Goal: Information Seeking & Learning: Learn about a topic

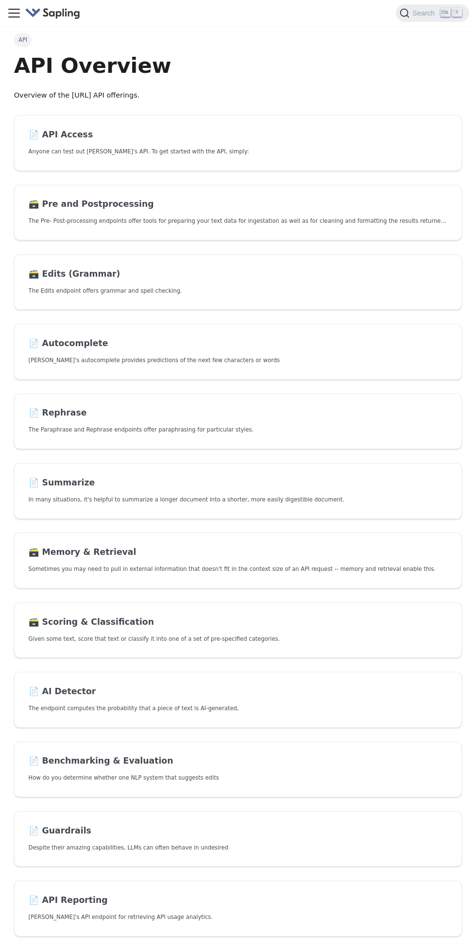
click at [16, 7] on icon "Toggle navigation bar" at bounding box center [14, 13] width 15 height 15
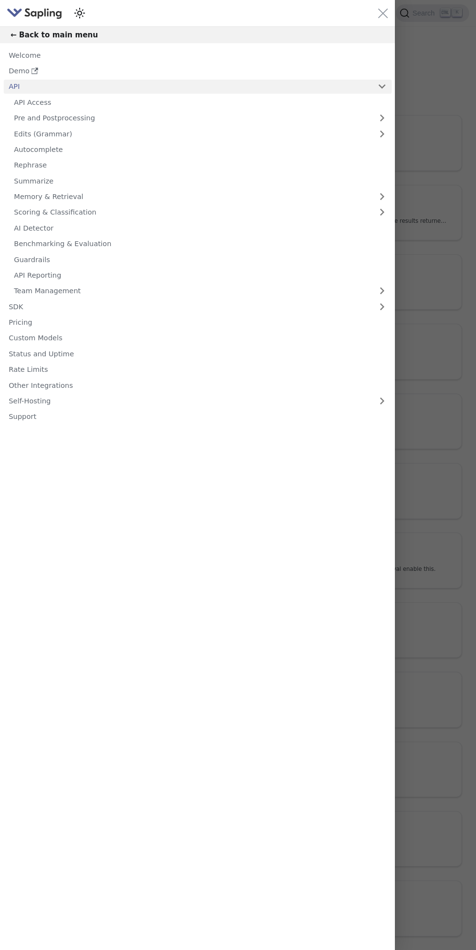
click at [26, 31] on button "← Back to main menu" at bounding box center [197, 34] width 395 height 17
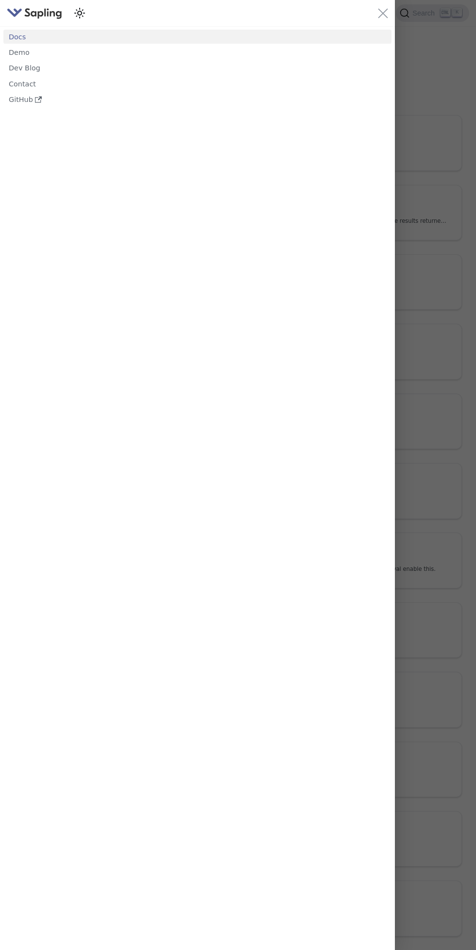
click at [434, 96] on div "Main" at bounding box center [238, 475] width 476 height 950
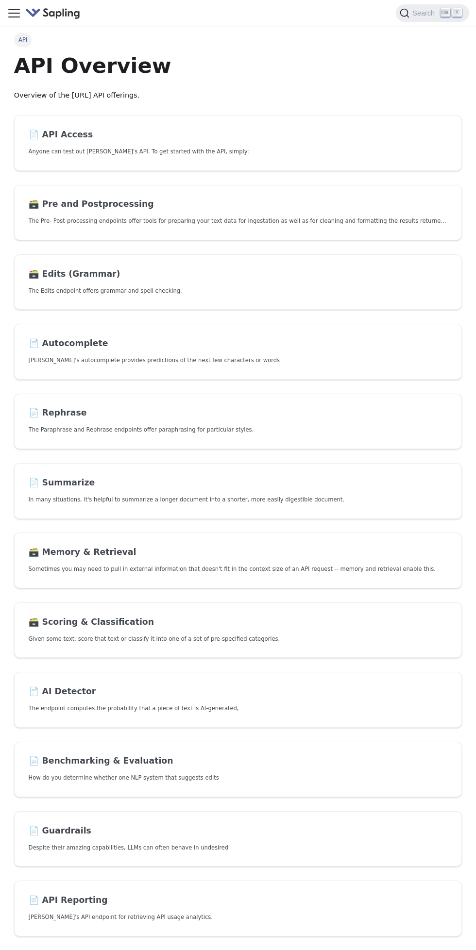
click at [379, 167] on link "📄️ API Access Anyone can test out [PERSON_NAME]'s API. To get started with the …" at bounding box center [238, 143] width 448 height 56
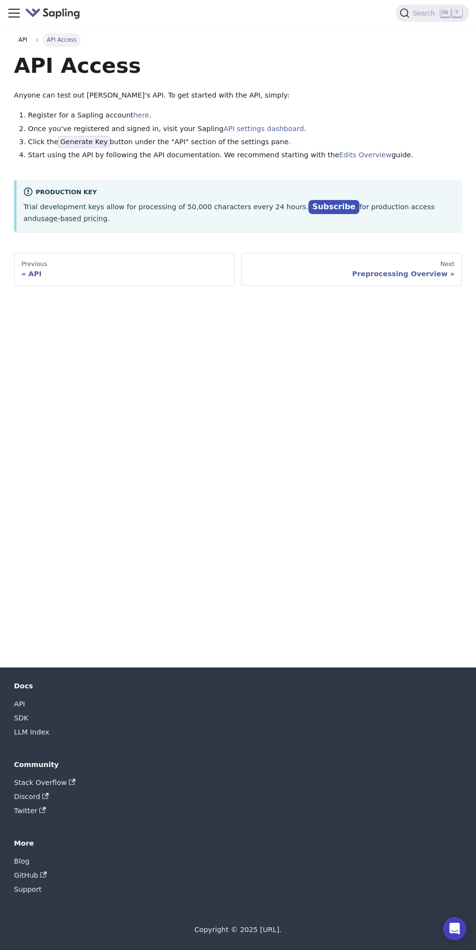
click at [354, 155] on link "Edits Overview" at bounding box center [365, 155] width 52 height 8
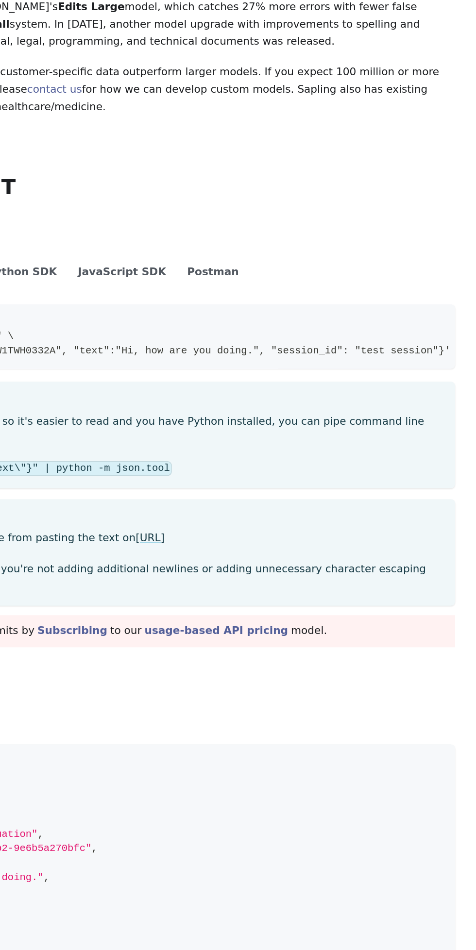
scroll to position [3, 0]
click at [448, 354] on icon "Copy code to clipboard" at bounding box center [451, 354] width 6 height 7
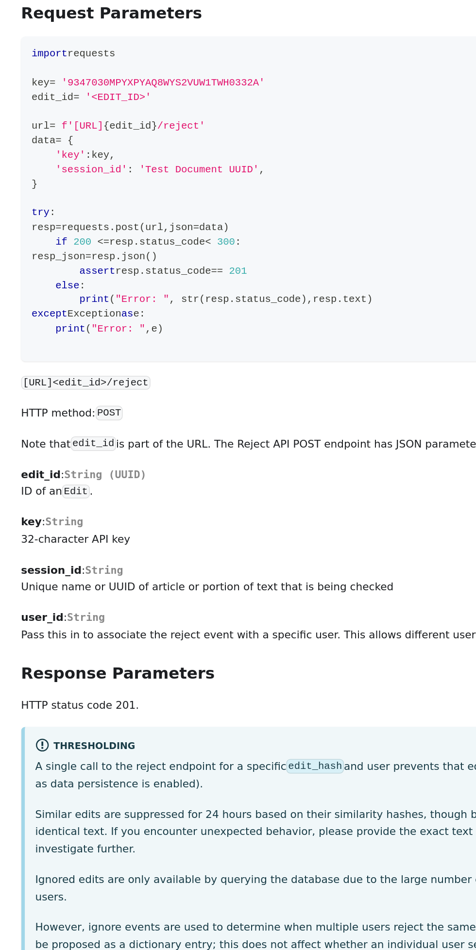
scroll to position [0, 0]
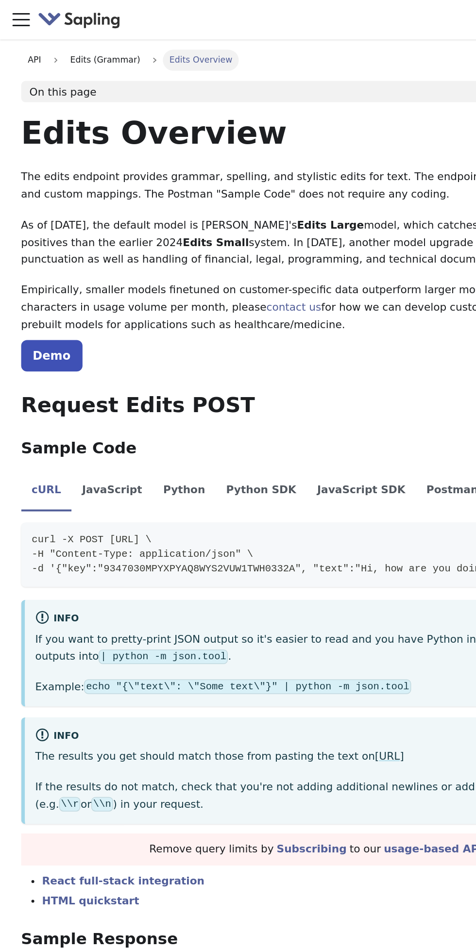
click at [72, 326] on li "JavaScript" at bounding box center [75, 327] width 54 height 27
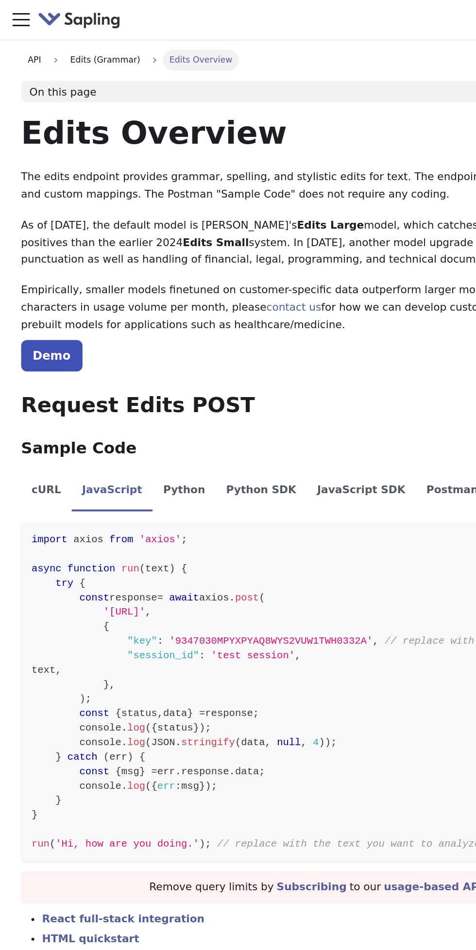
click at [119, 317] on li "Python" at bounding box center [122, 327] width 42 height 27
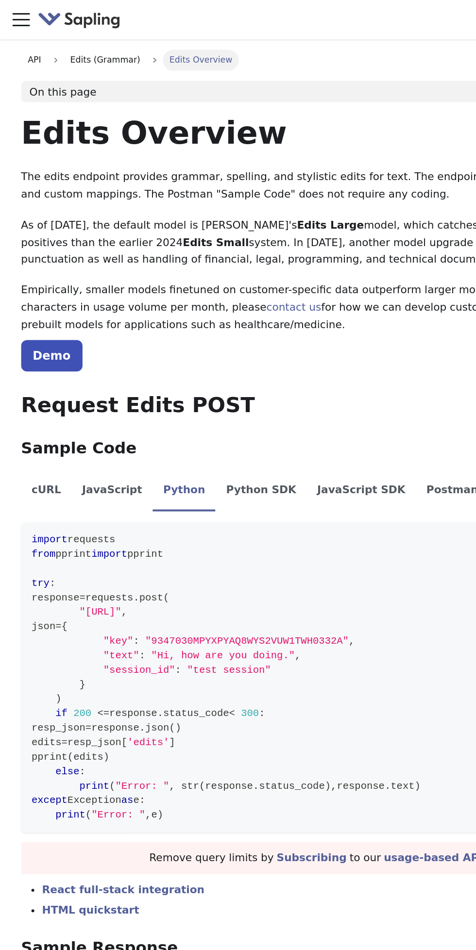
click at [277, 317] on li "Postman" at bounding box center [301, 327] width 49 height 27
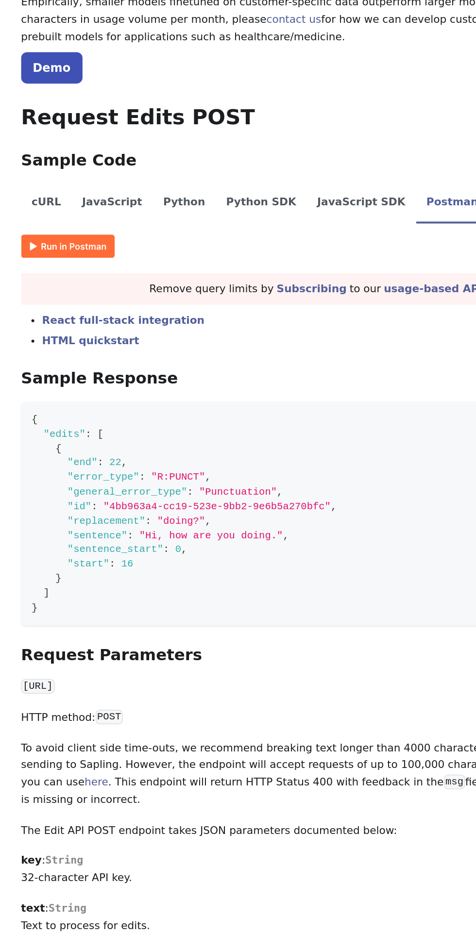
click at [31, 323] on li "cURL" at bounding box center [30, 327] width 33 height 27
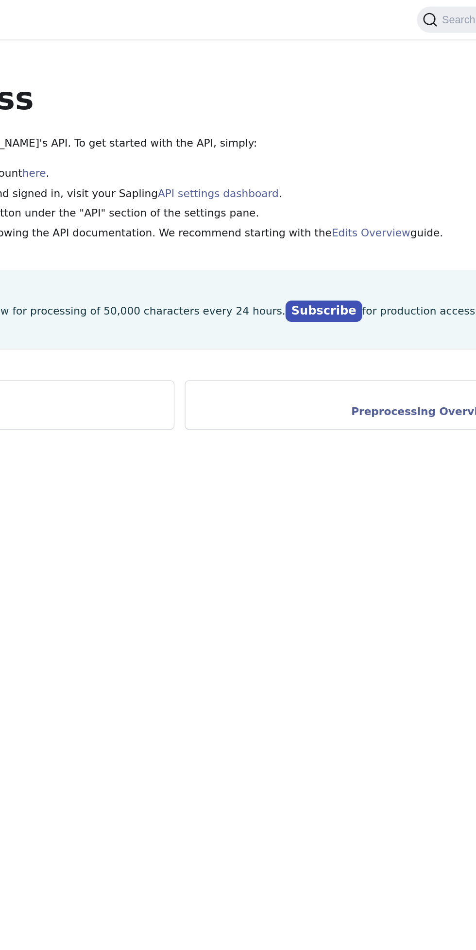
click at [315, 212] on link "Subscribe" at bounding box center [333, 207] width 51 height 14
